Goal: Complete application form

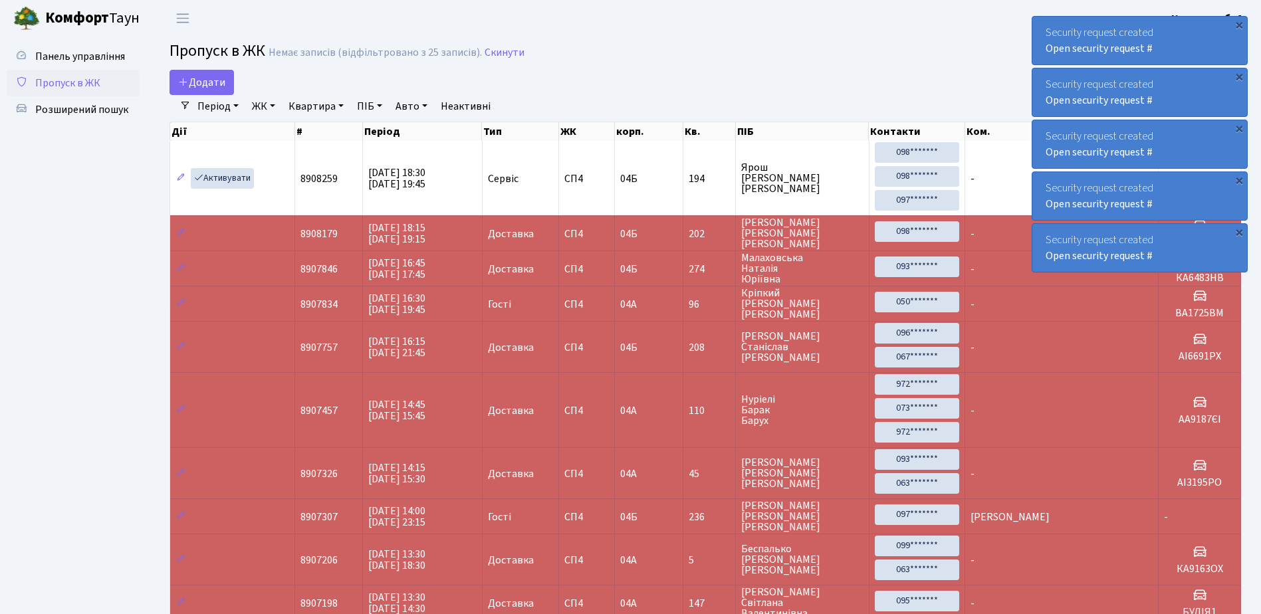
select select "25"
click at [207, 80] on span "Додати" at bounding box center [201, 82] width 47 height 15
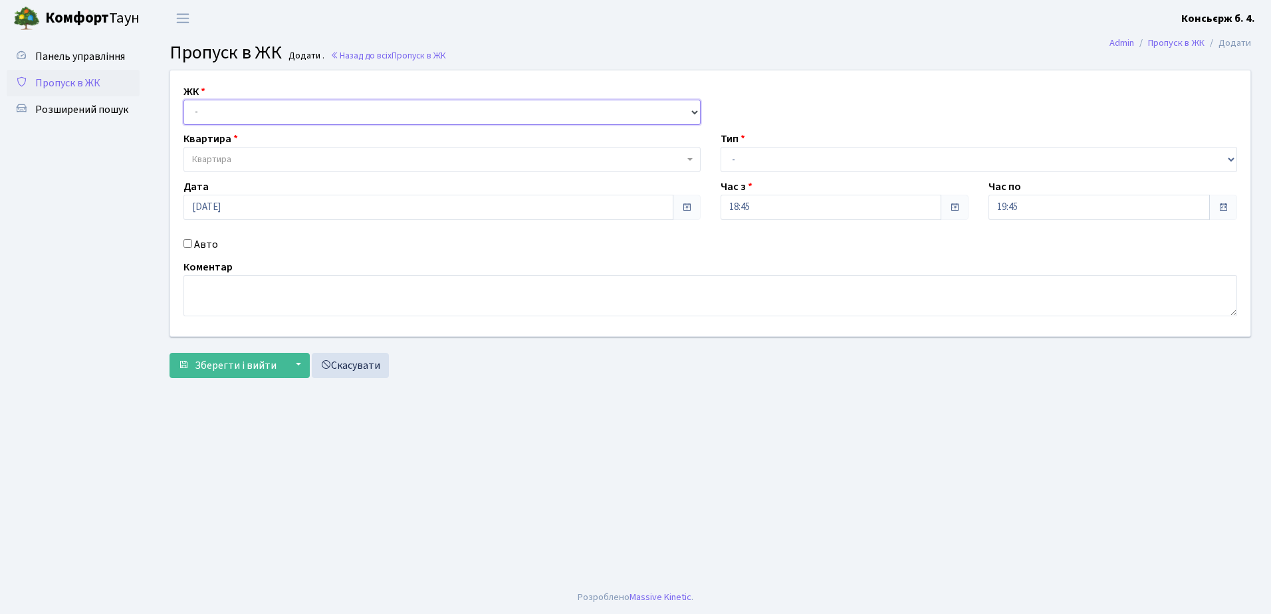
click at [281, 110] on select "- СП4, Столичне шосе, 5" at bounding box center [441, 112] width 517 height 25
select select "325"
click at [183, 100] on select "- СП4, Столичне шосе, 5" at bounding box center [441, 112] width 517 height 25
select select
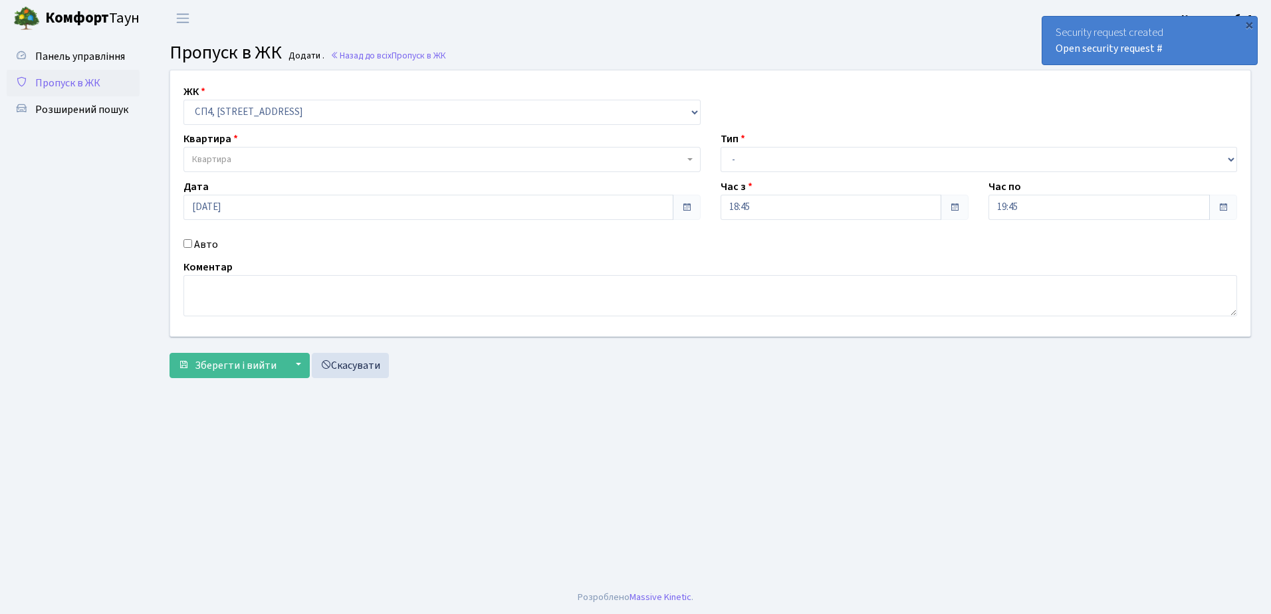
click at [187, 241] on input "Авто" at bounding box center [187, 243] width 9 height 9
checkbox input "true"
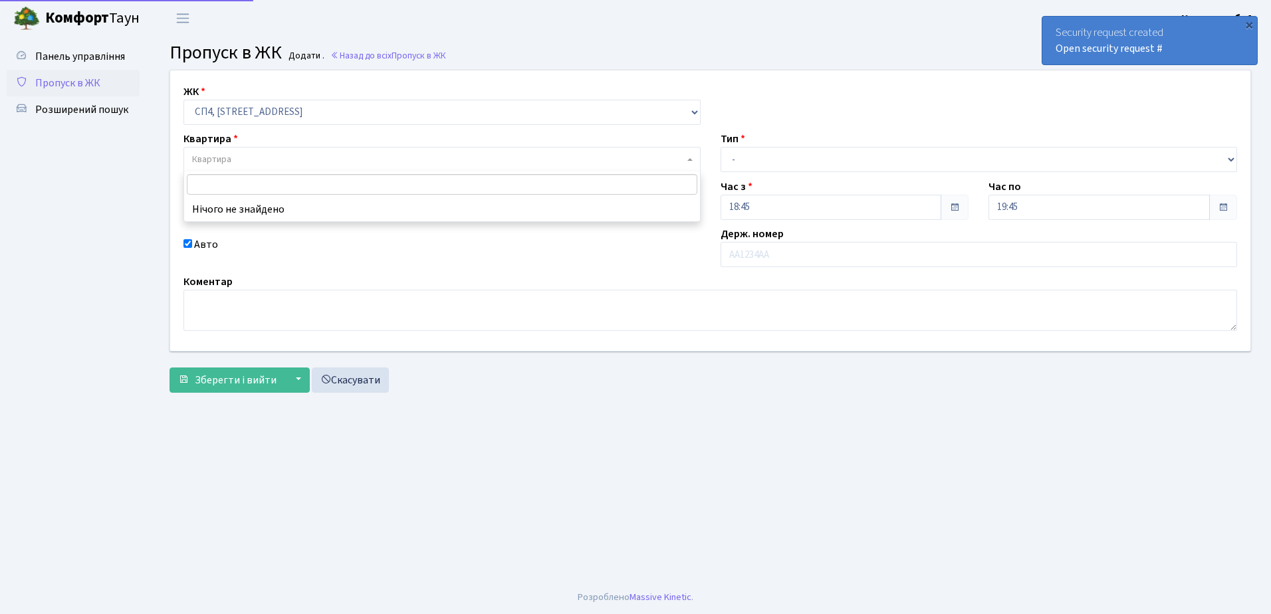
click at [414, 152] on span "Квартира" at bounding box center [441, 159] width 517 height 25
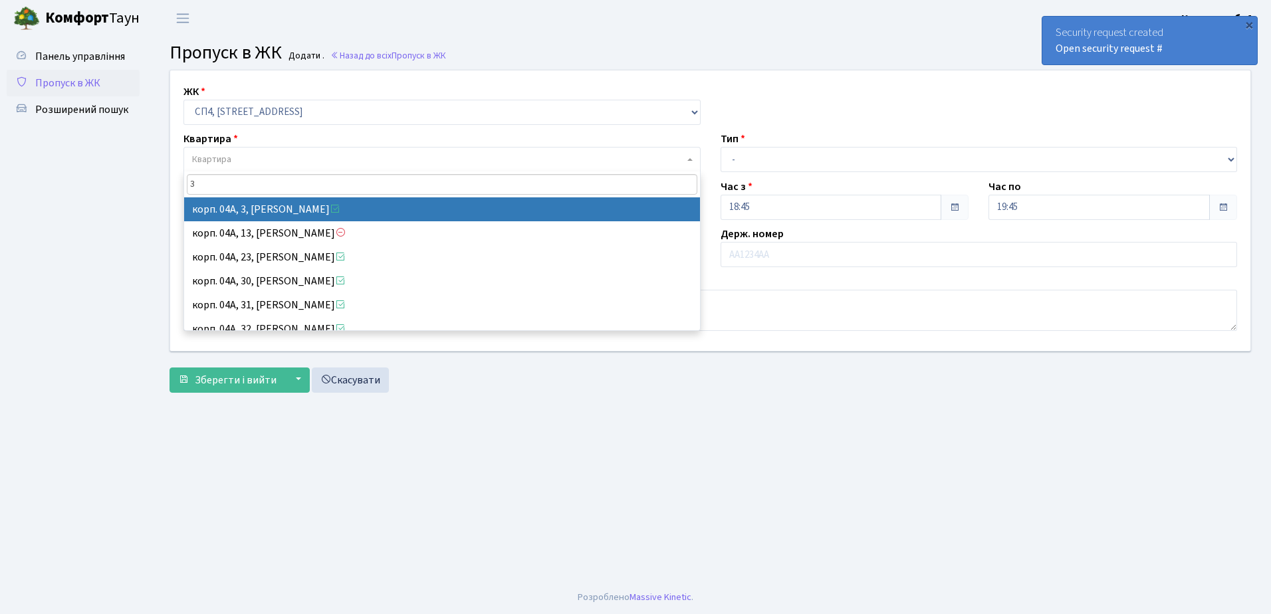
type input "3"
select select "21031"
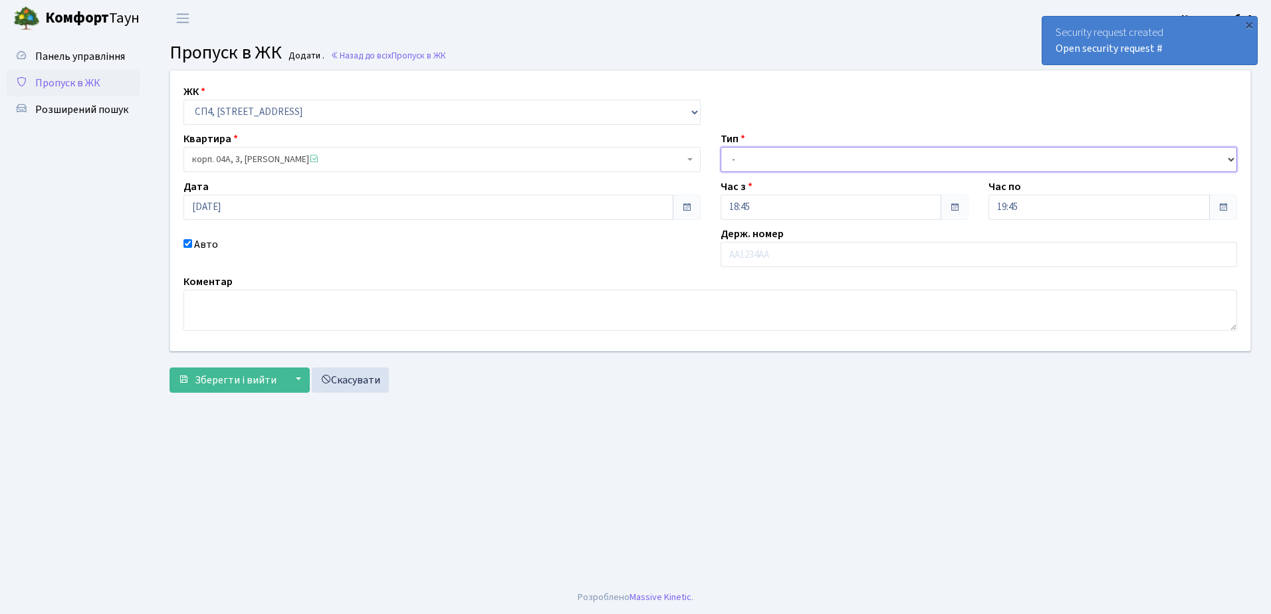
click at [802, 155] on select "- Доставка Таксі Гості Сервіс" at bounding box center [978, 159] width 517 height 25
select select "1"
click at [720, 147] on select "- Доставка Таксі Гості Сервіс" at bounding box center [978, 159] width 517 height 25
click at [802, 253] on input "text" at bounding box center [978, 254] width 517 height 25
type input "АІ1160АТ"
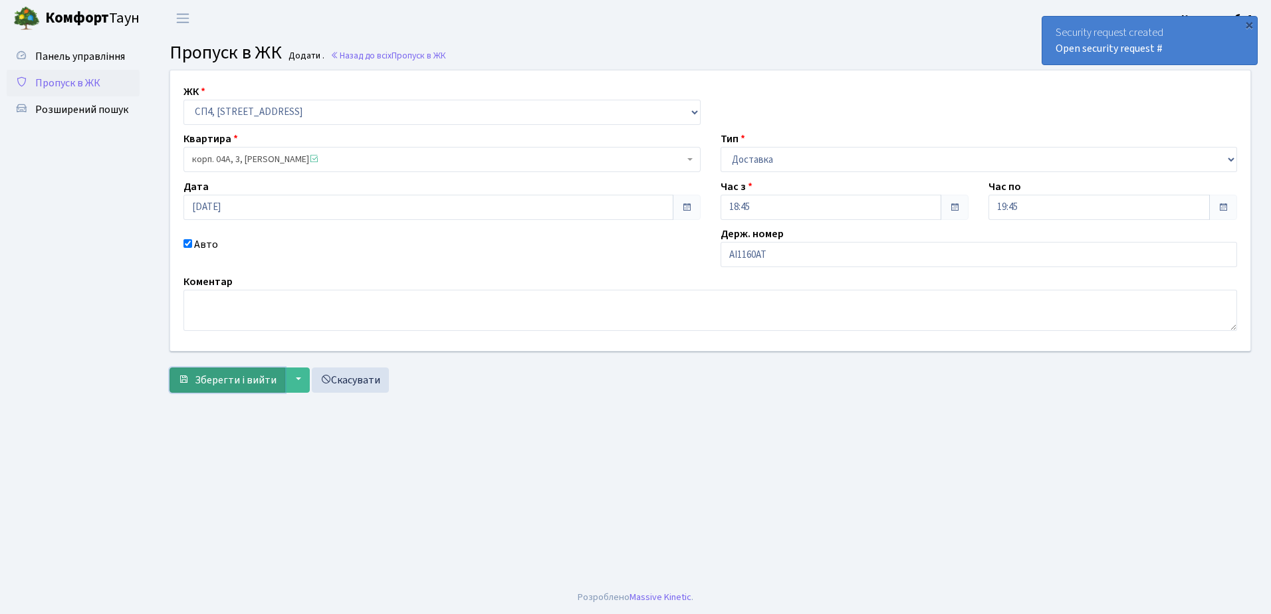
click at [219, 380] on span "Зберегти і вийти" at bounding box center [236, 380] width 82 height 15
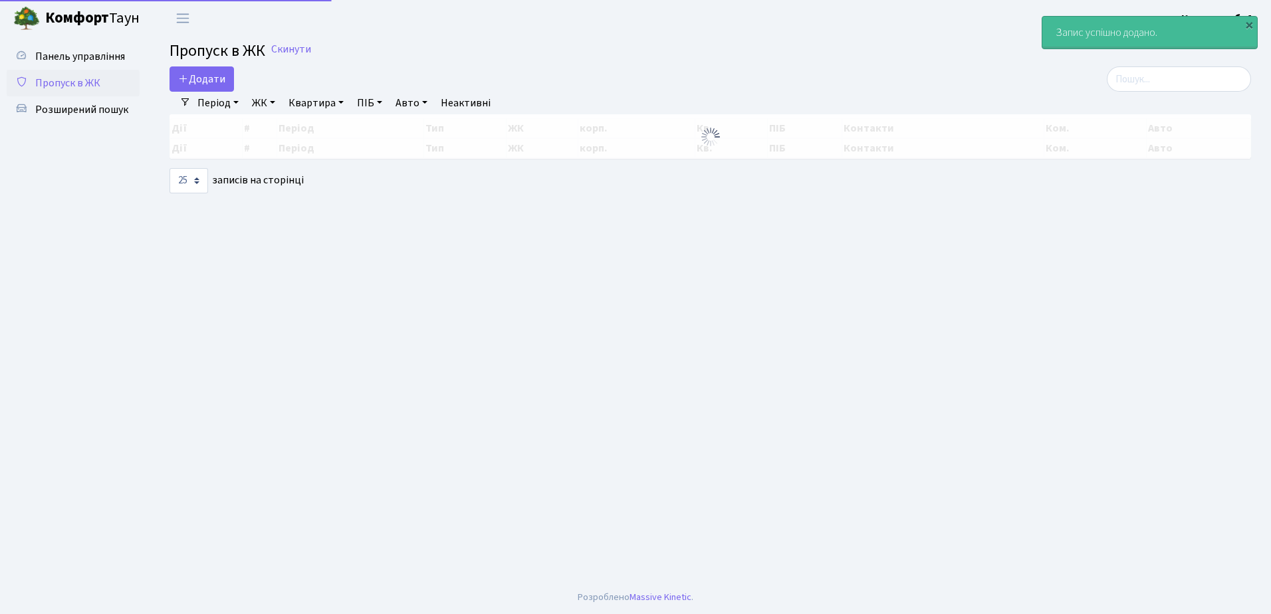
select select "25"
